Goal: Information Seeking & Learning: Learn about a topic

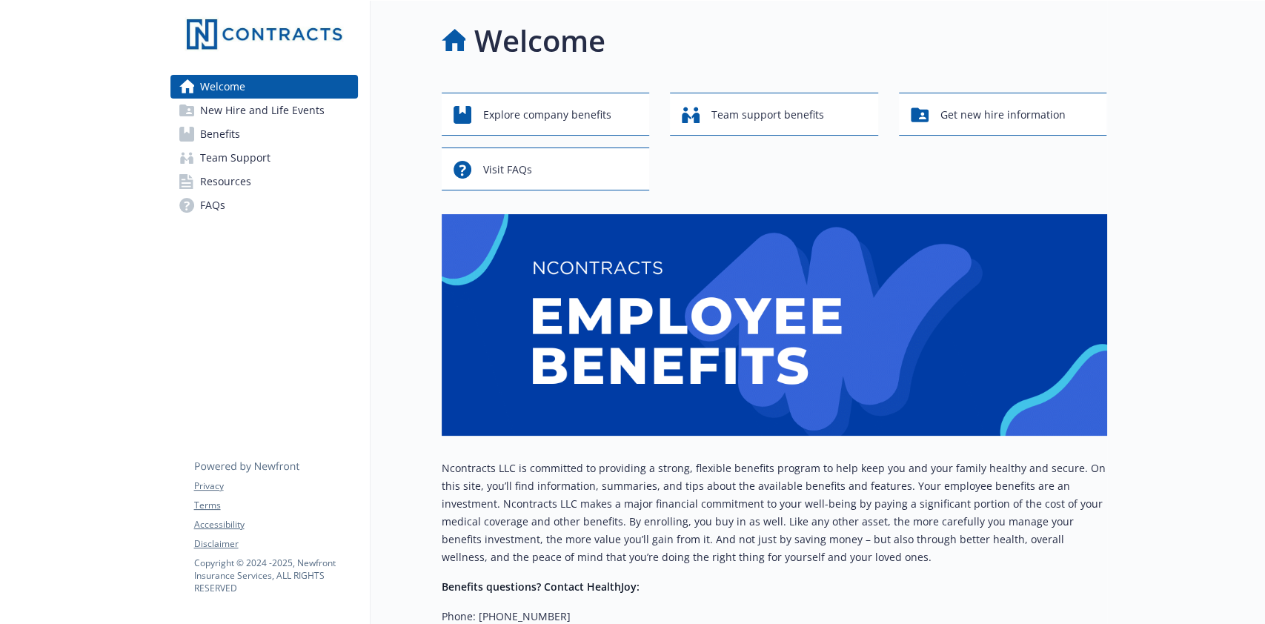
click at [232, 139] on span "Benefits" at bounding box center [220, 134] width 40 height 24
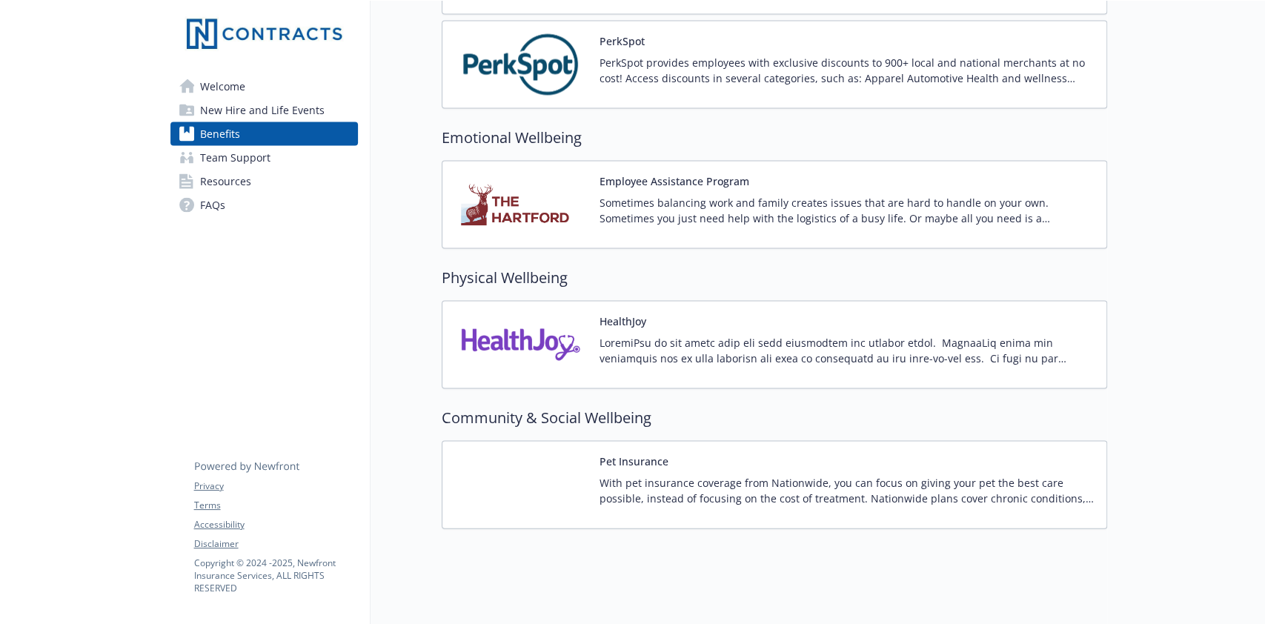
scroll to position [1949, 0]
